Goal: Navigation & Orientation: Find specific page/section

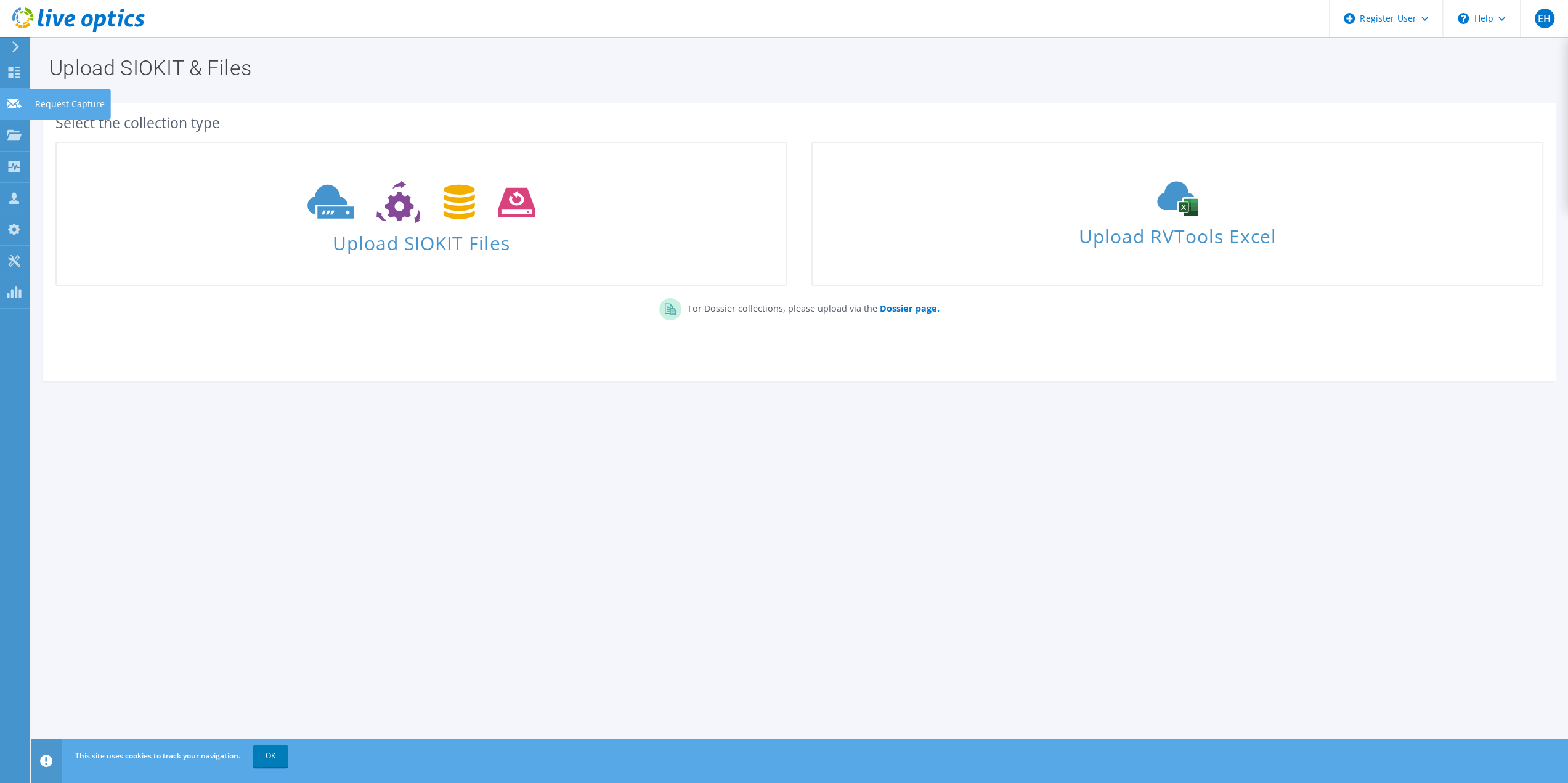
click at [18, 105] on icon at bounding box center [14, 103] width 15 height 12
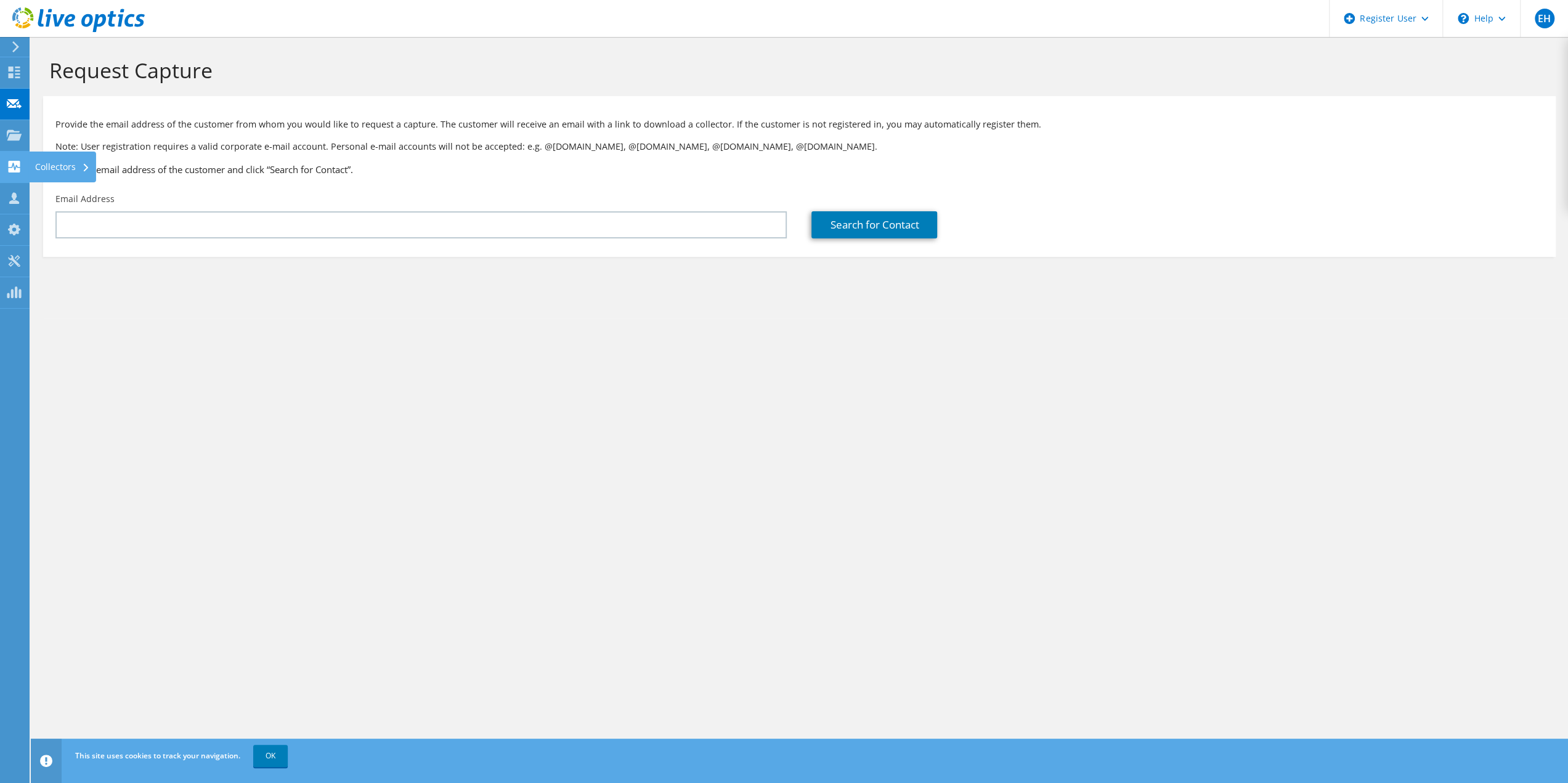
click at [15, 166] on use at bounding box center [14, 166] width 12 height 12
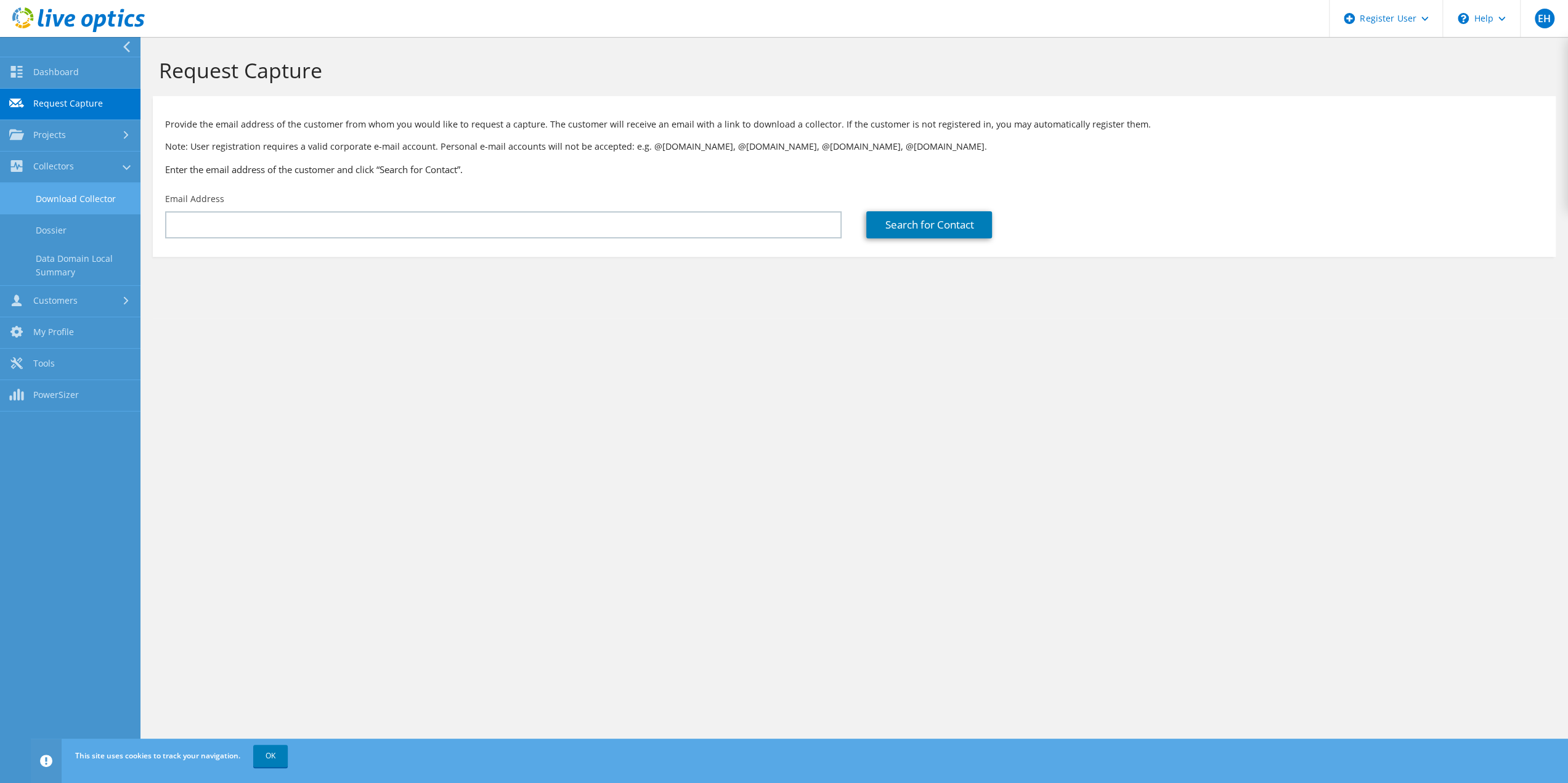
click at [75, 196] on link "Download Collector" at bounding box center [70, 198] width 141 height 31
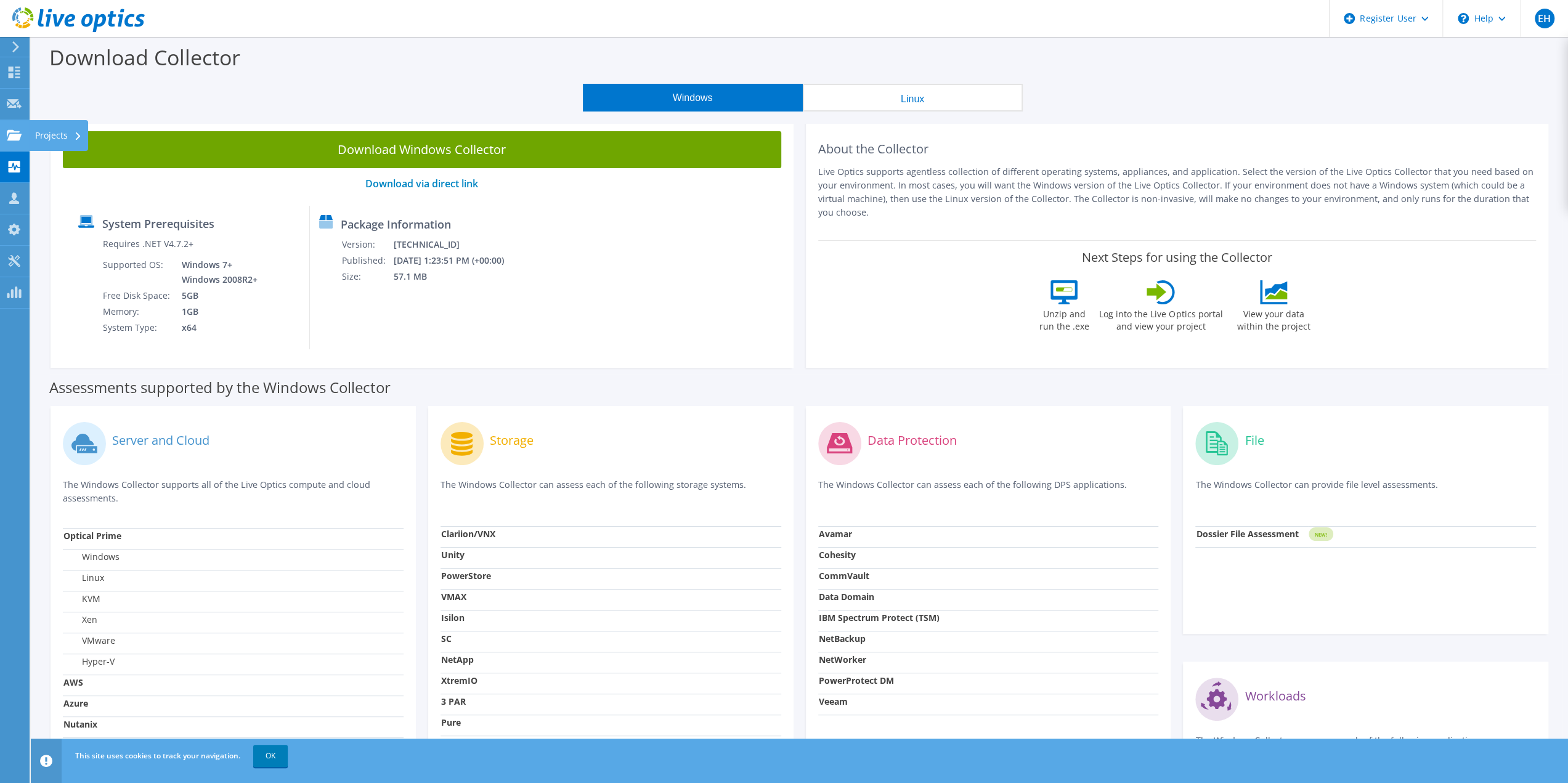
click at [14, 132] on icon at bounding box center [14, 134] width 15 height 12
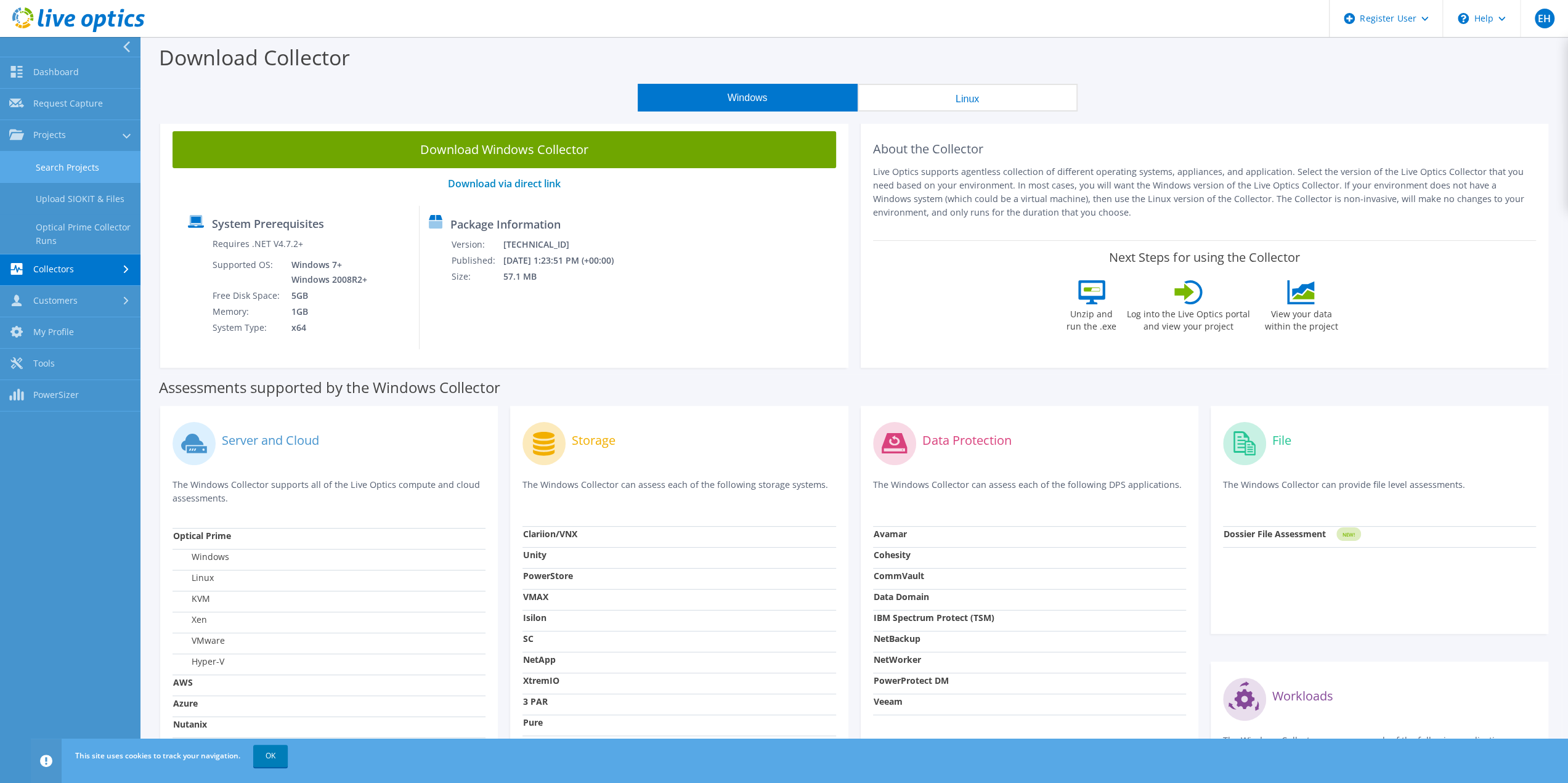
click at [63, 168] on link "Search Projects" at bounding box center [70, 167] width 141 height 31
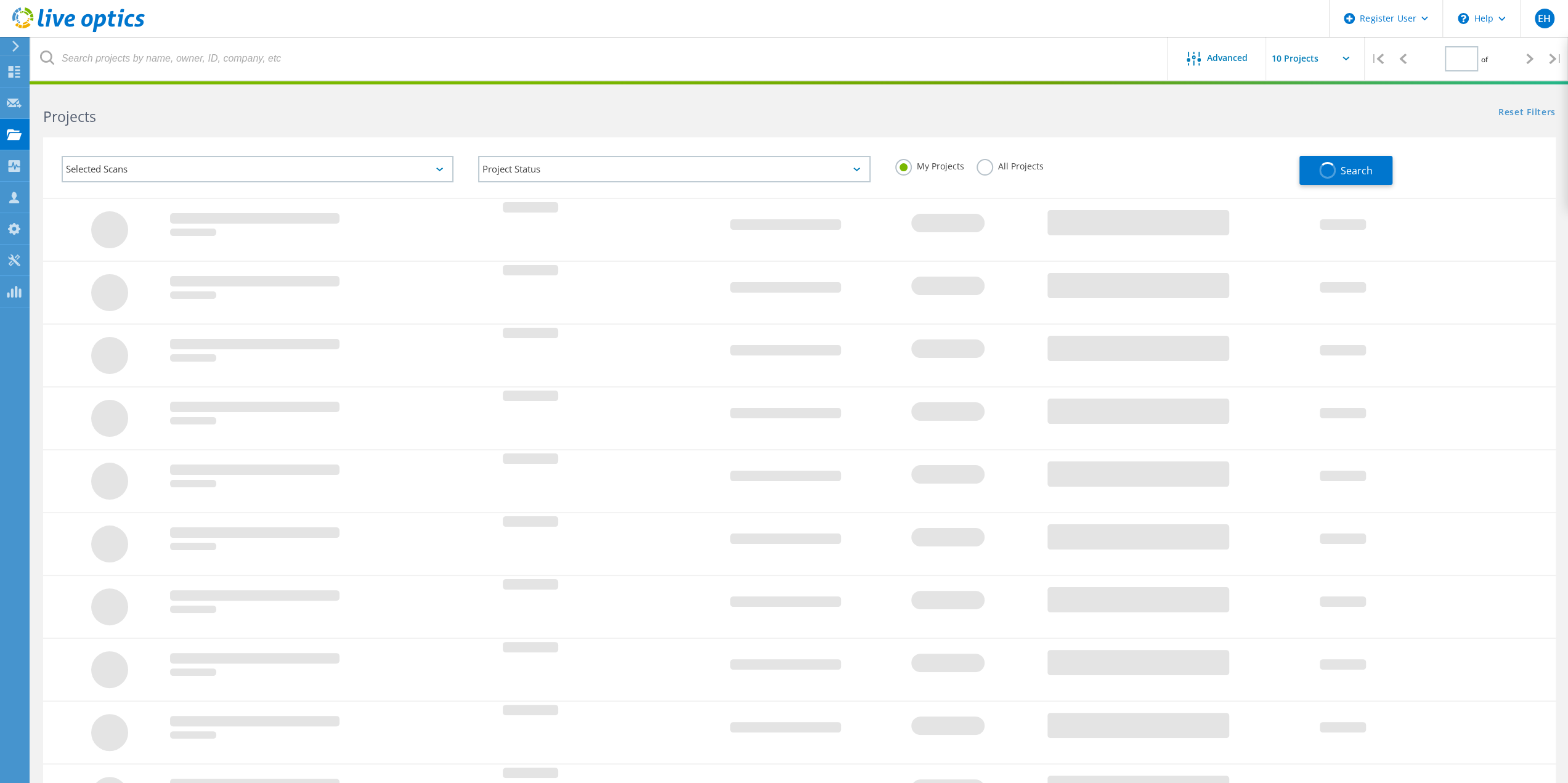
type input "1"
